Goal: Information Seeking & Learning: Learn about a topic

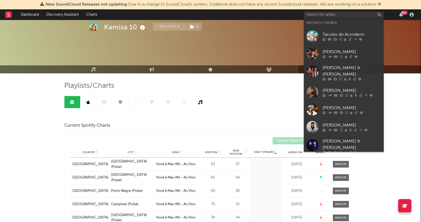
scroll to position [66, 0]
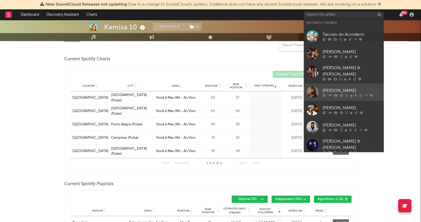
click at [342, 83] on link "[PERSON_NAME]" at bounding box center [344, 91] width 80 height 17
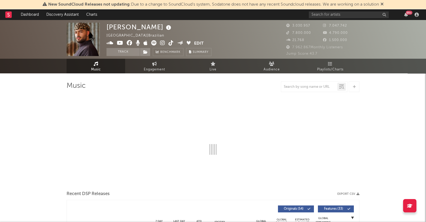
select select "6m"
